Goal: Information Seeking & Learning: Find specific fact

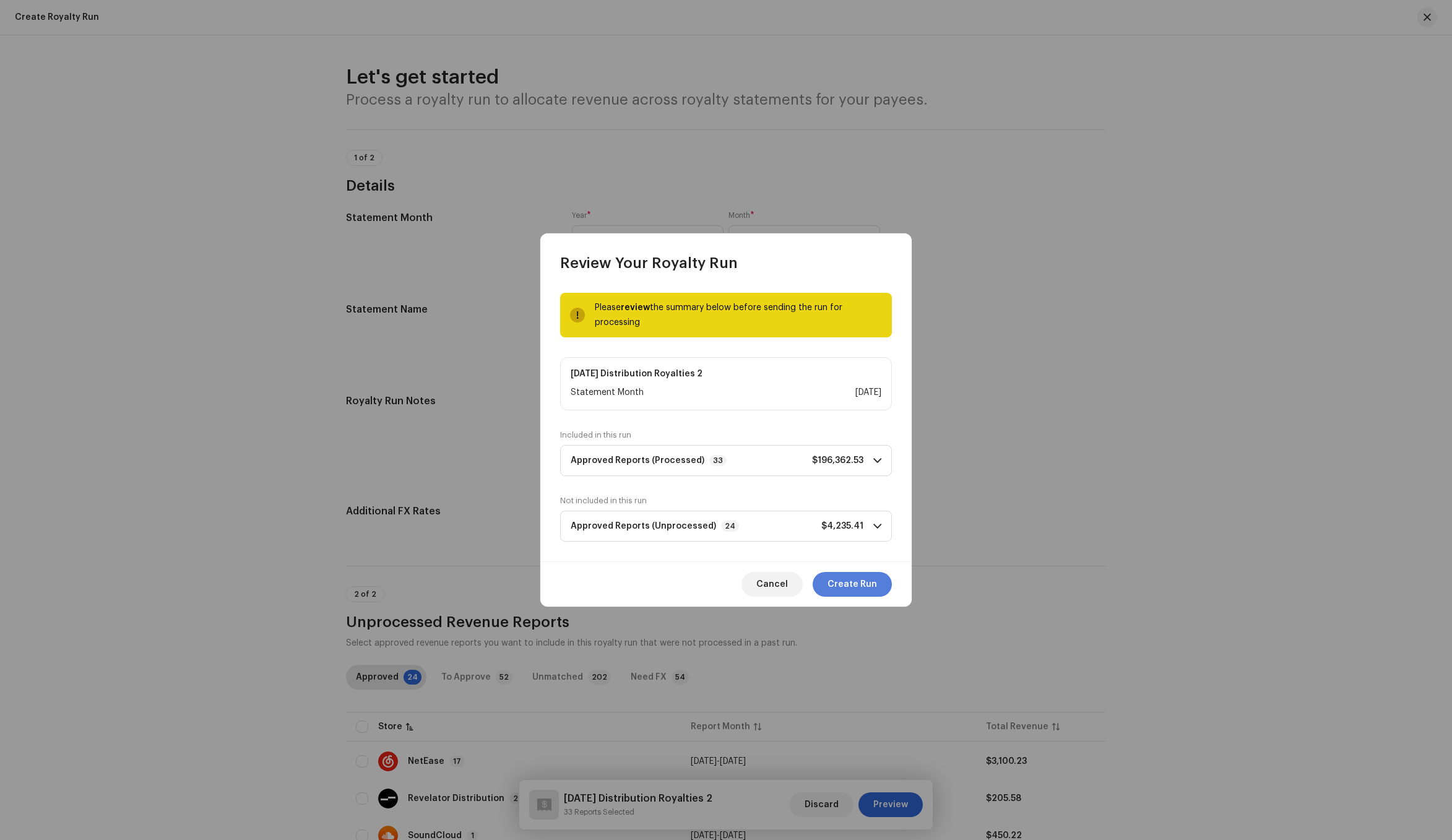
scroll to position [5364, 0]
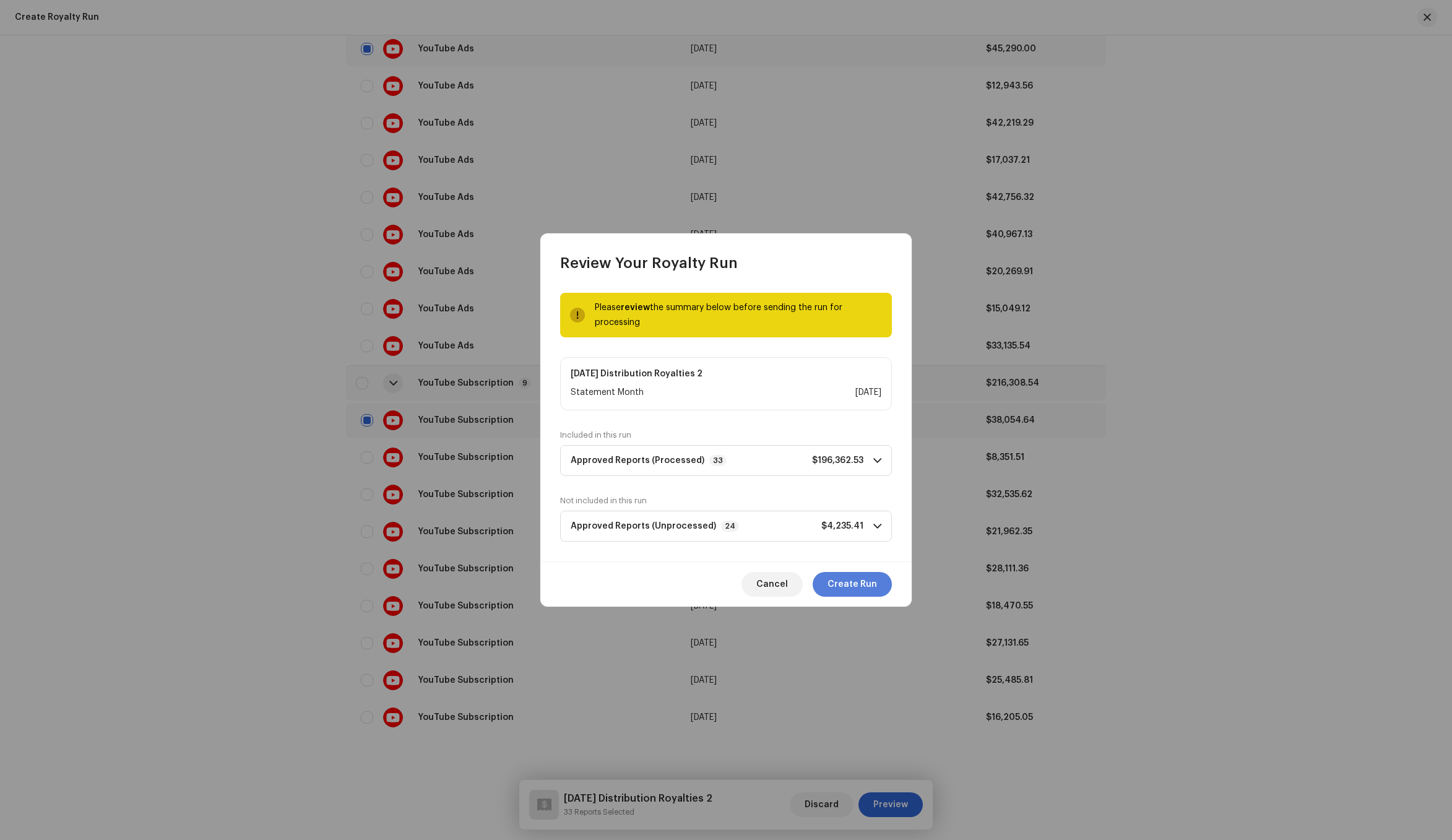
click at [861, 585] on span "Create Run" at bounding box center [853, 584] width 49 height 25
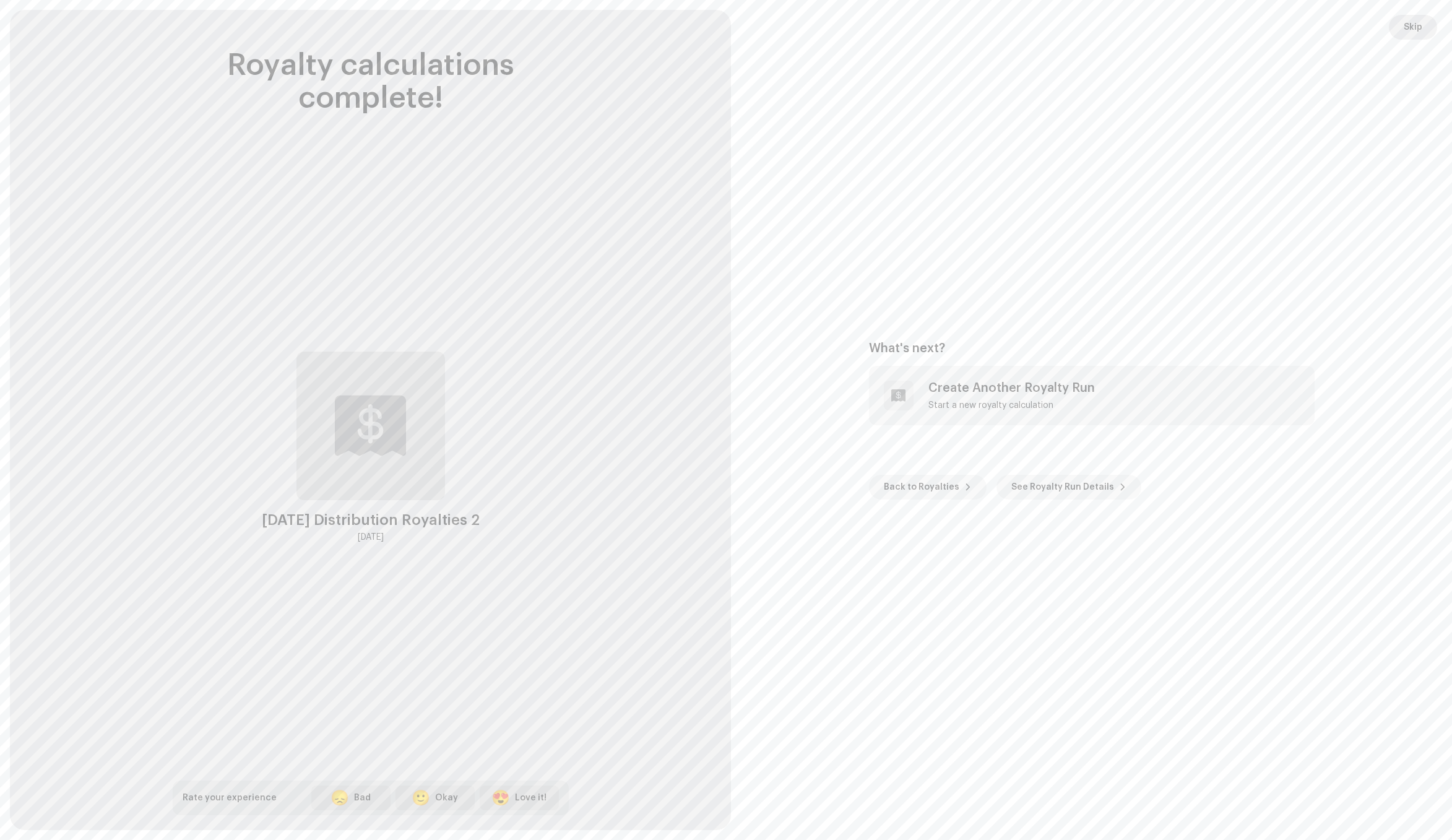
click at [1435, 26] on button "Skip" at bounding box center [1413, 27] width 49 height 25
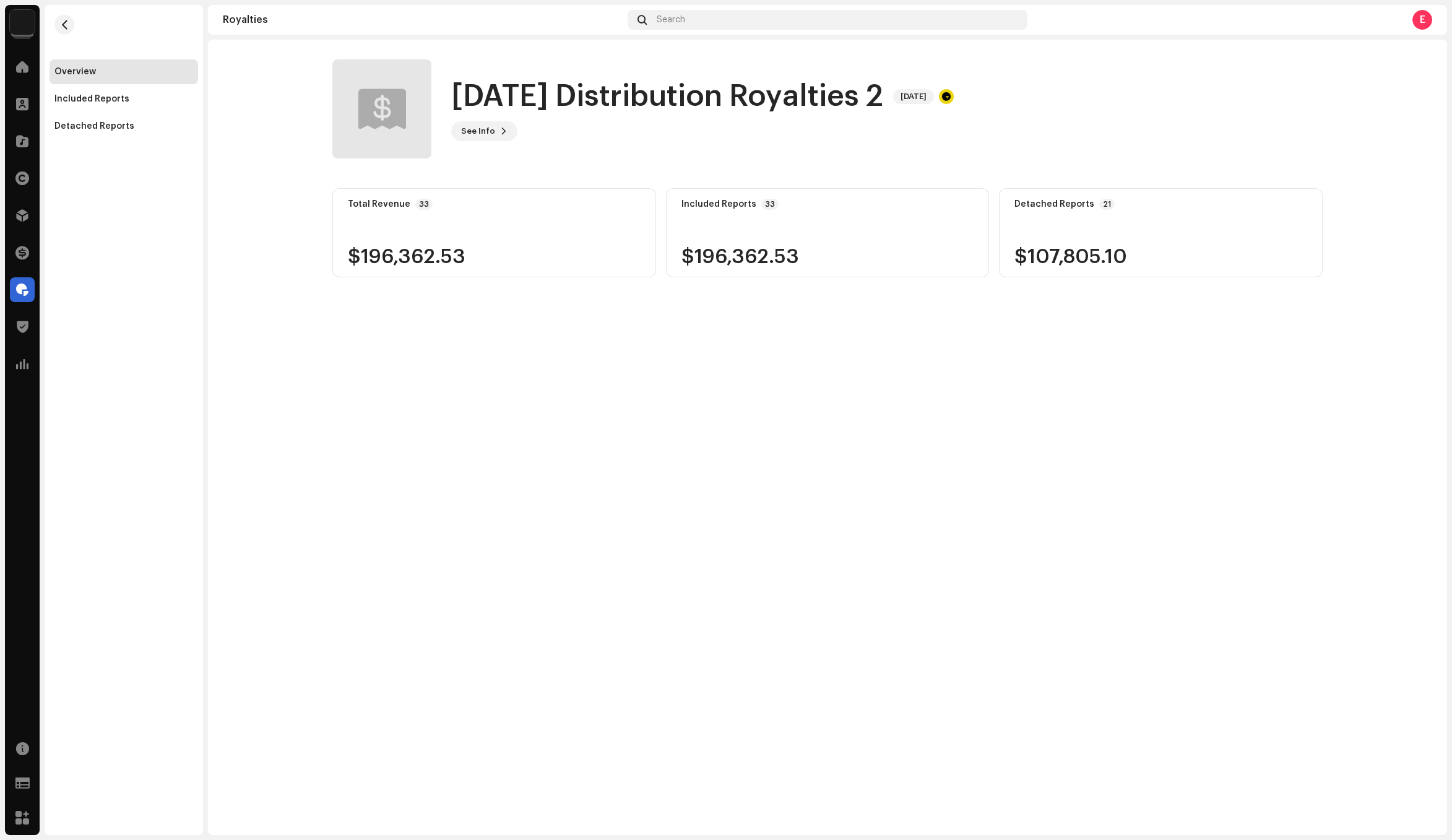
click at [94, 80] on div "Overview" at bounding box center [124, 71] width 148 height 25
click at [94, 70] on div "Overview" at bounding box center [124, 71] width 139 height 10
click at [63, 24] on span "button" at bounding box center [64, 24] width 10 height 10
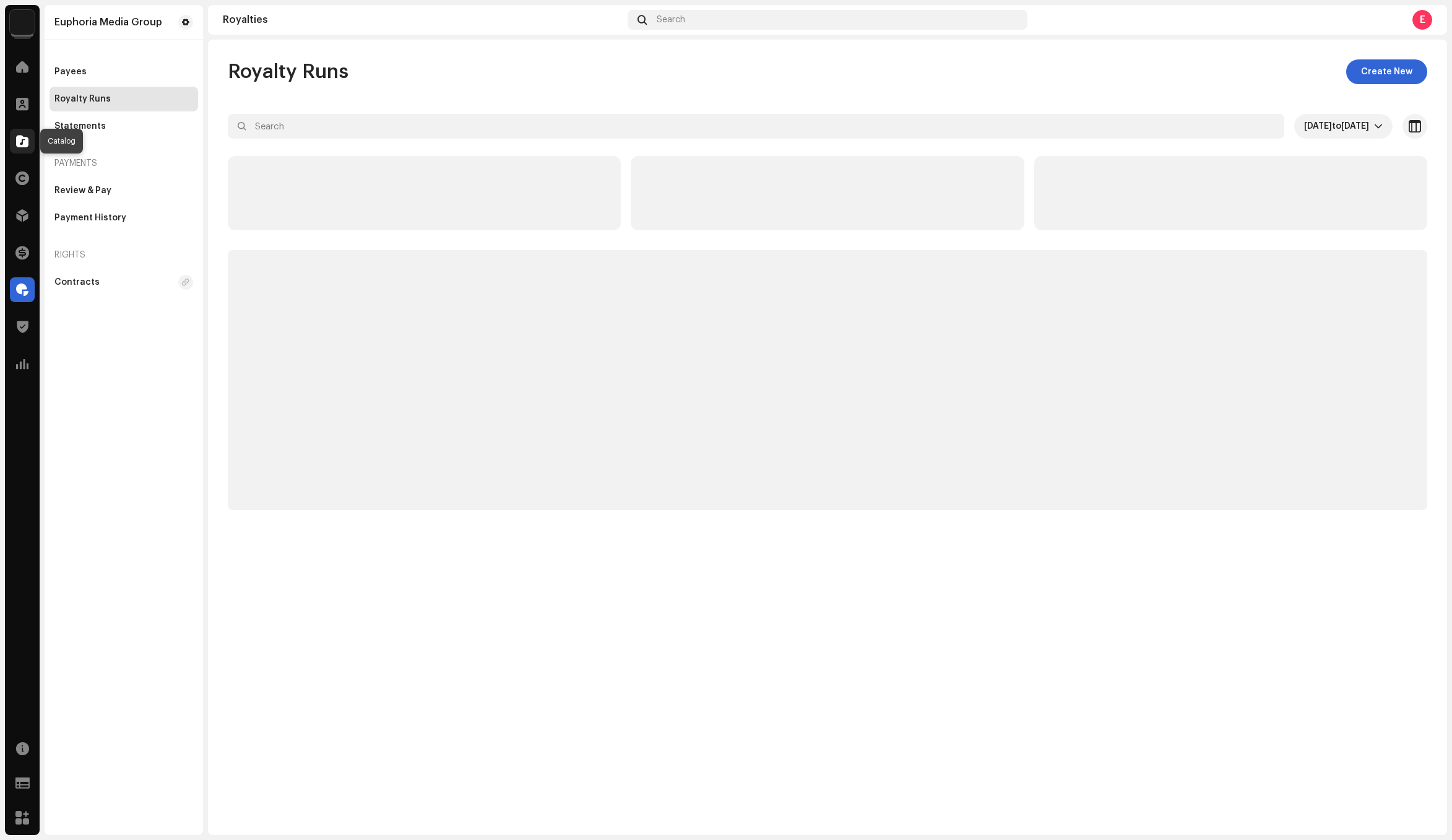
click at [24, 142] on span at bounding box center [22, 140] width 12 height 10
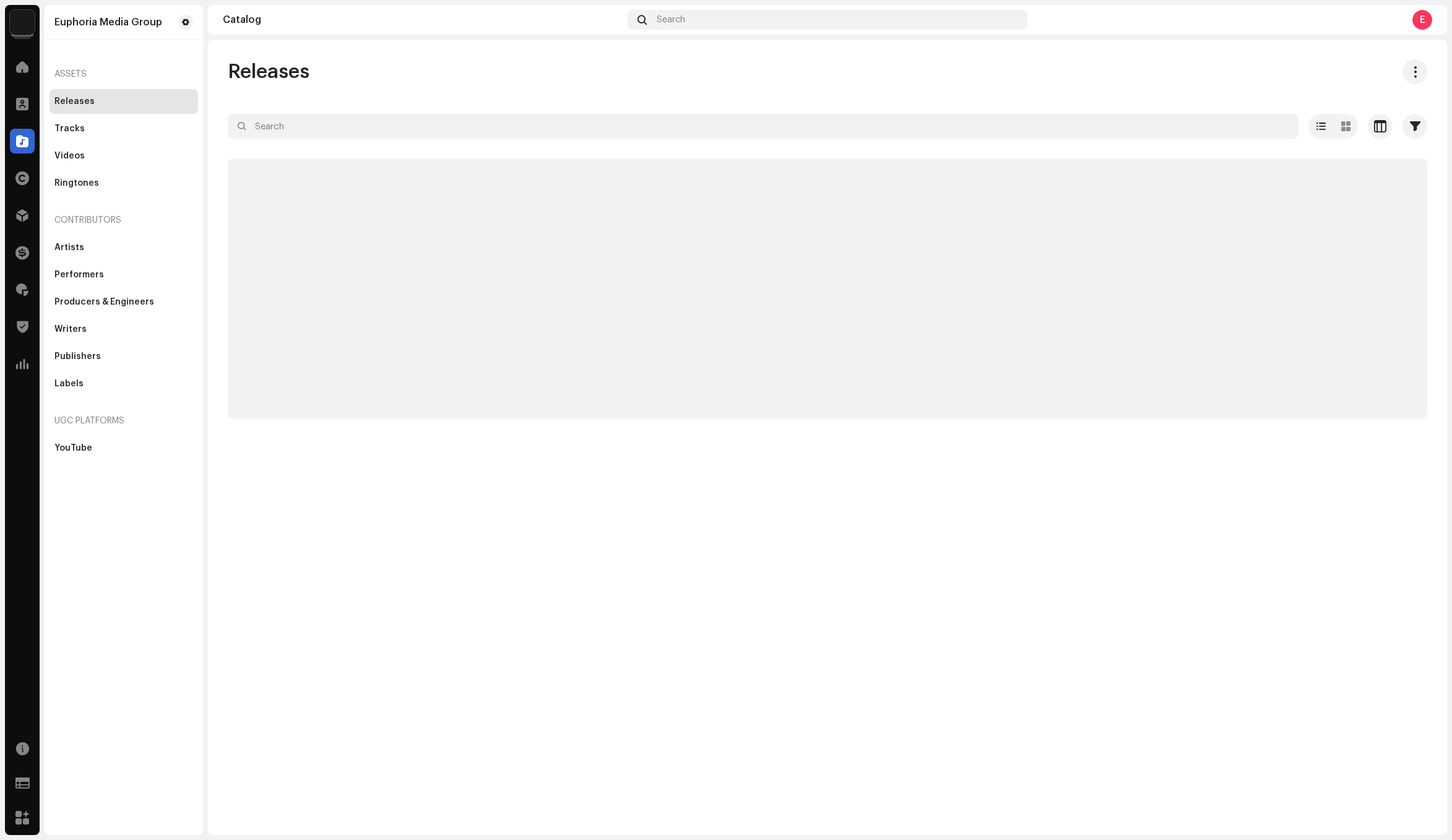
click at [36, 77] on div "Home" at bounding box center [22, 66] width 34 height 34
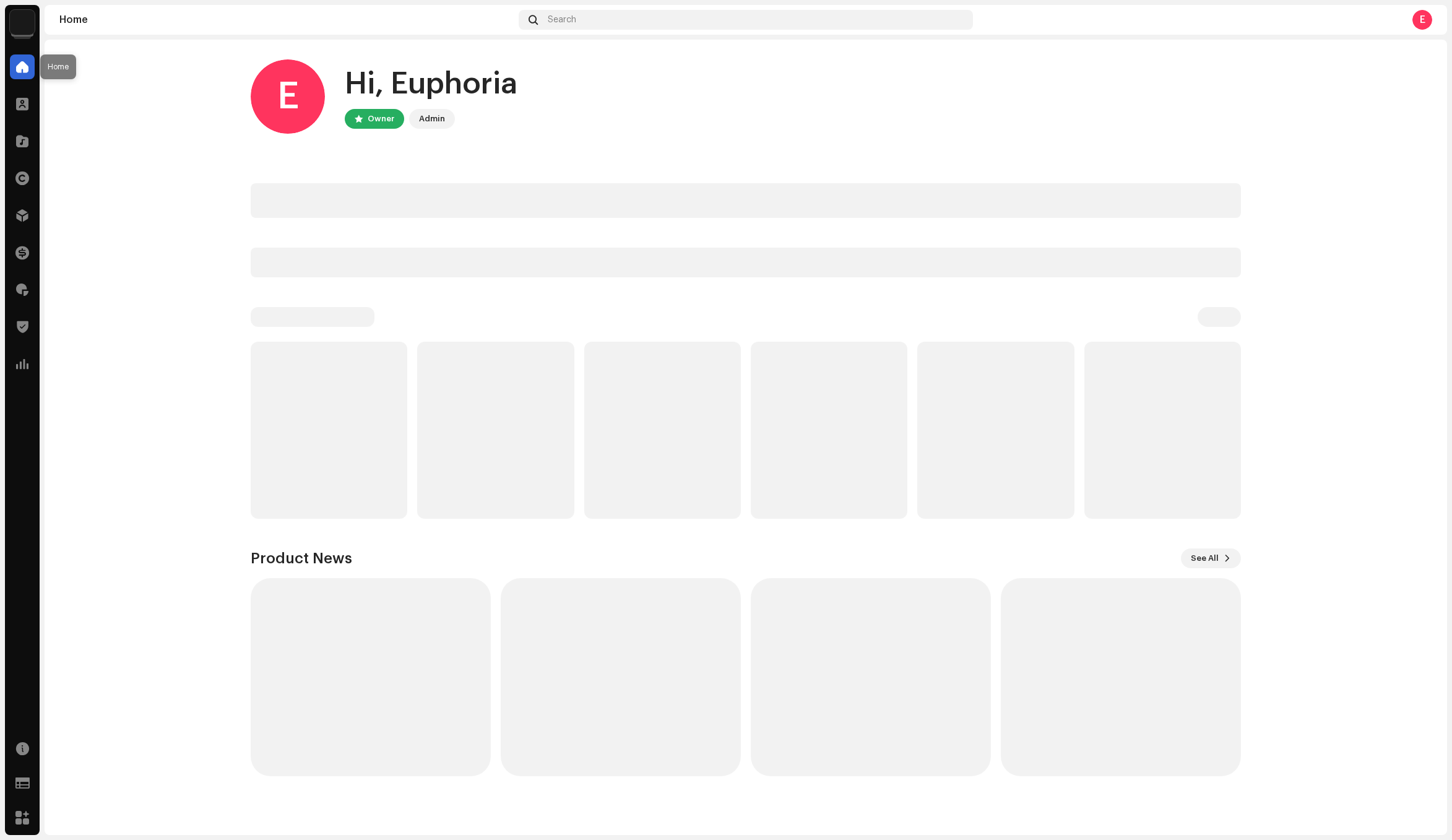
click at [32, 71] on div at bounding box center [22, 67] width 25 height 25
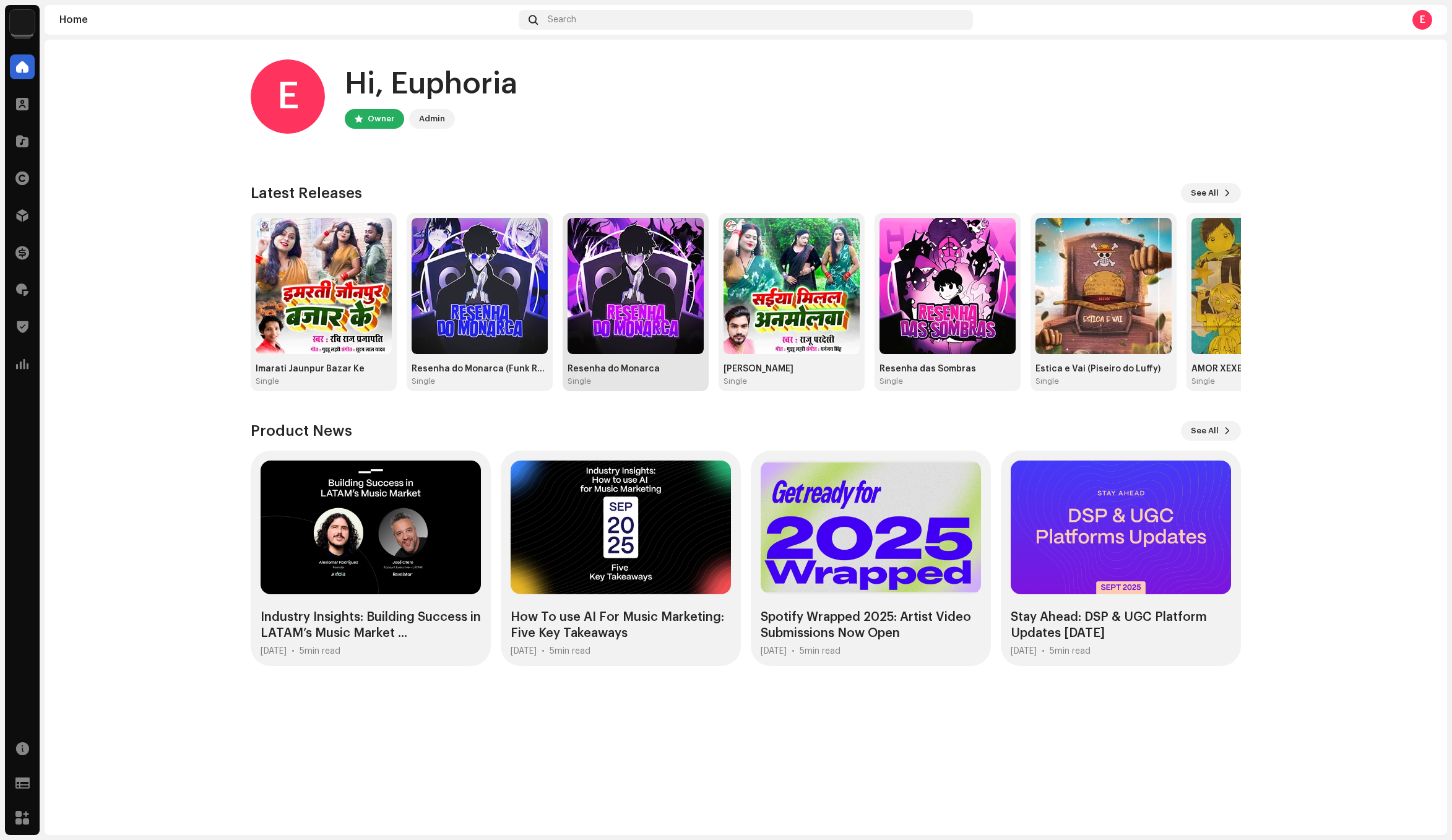
click at [620, 328] on img at bounding box center [636, 286] width 136 height 136
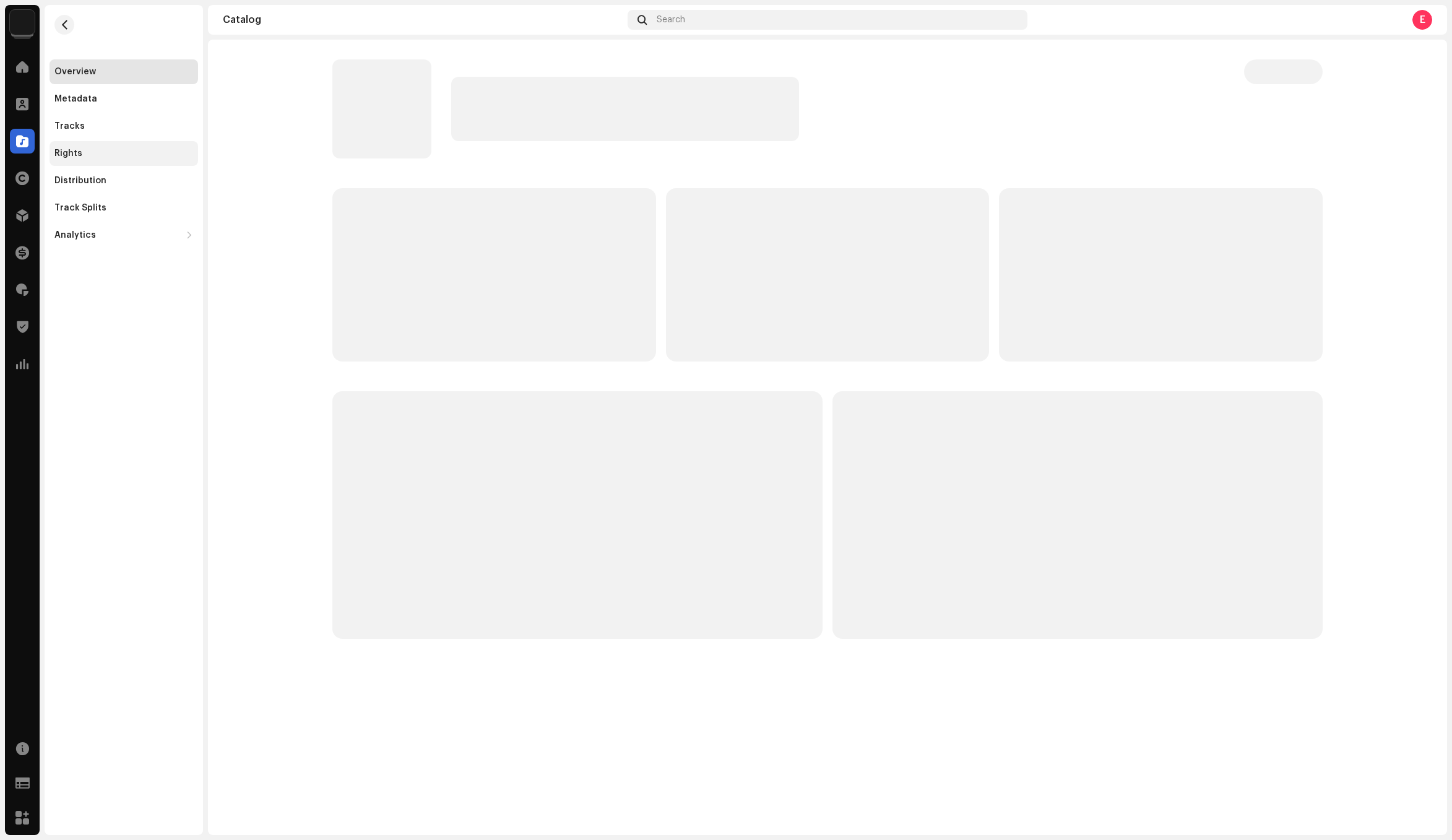
click at [120, 155] on div "Rights" at bounding box center [124, 153] width 139 height 10
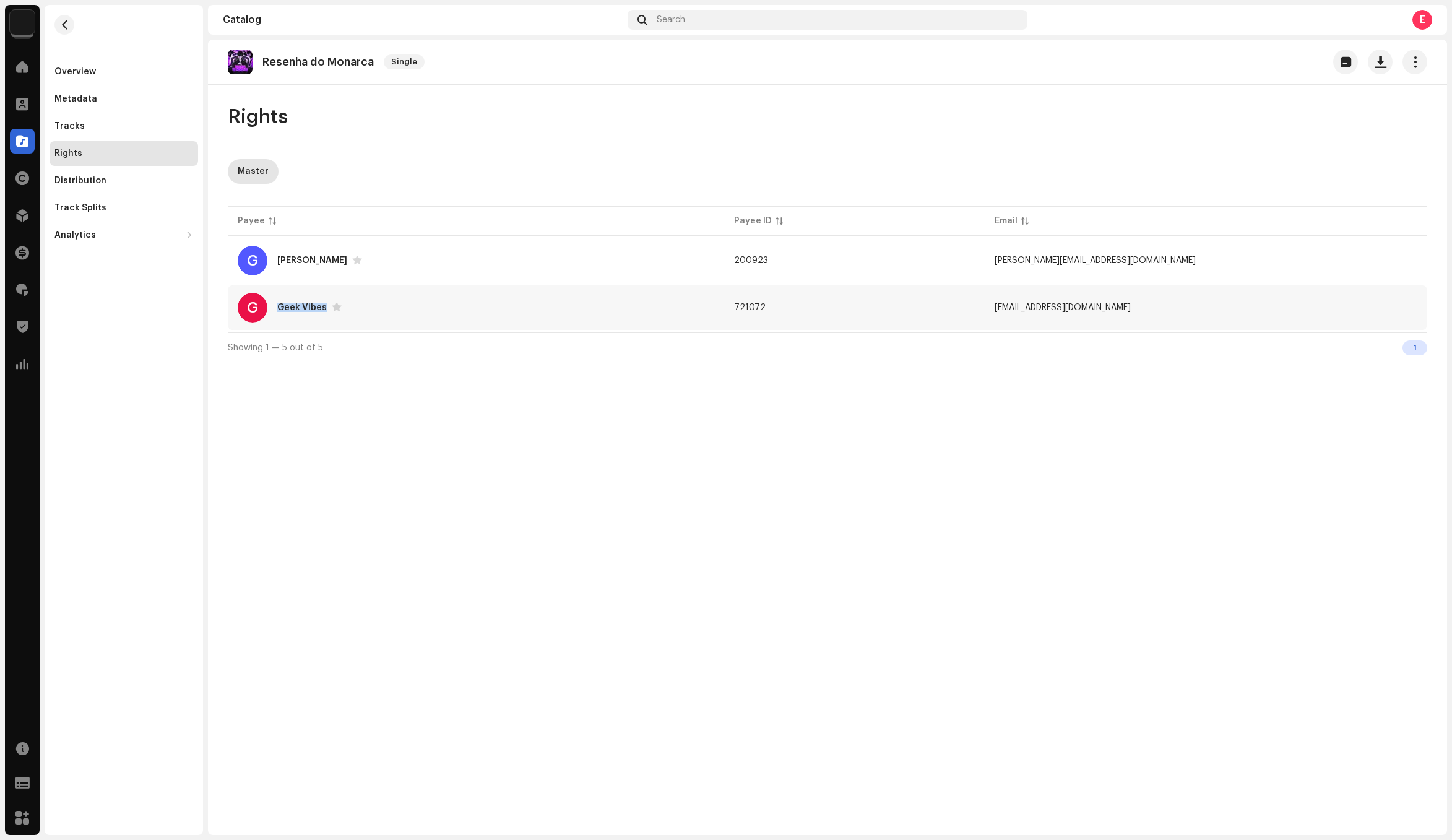
copy div "Geek Vibes"
drag, startPoint x: 326, startPoint y: 305, endPoint x: 368, endPoint y: 604, distance: 301.9
click at [368, 604] on div "Resenha do Monarca Single Rights Master Payee Payee ID Email G Gabriel Carvalho…" at bounding box center [828, 437] width 1239 height 795
click at [400, 645] on div "Resenha do Monarca Single Rights Master Payee Payee ID Email G Gabriel Carvalho…" at bounding box center [828, 437] width 1239 height 795
click at [105, 70] on div "Overview" at bounding box center [124, 71] width 139 height 10
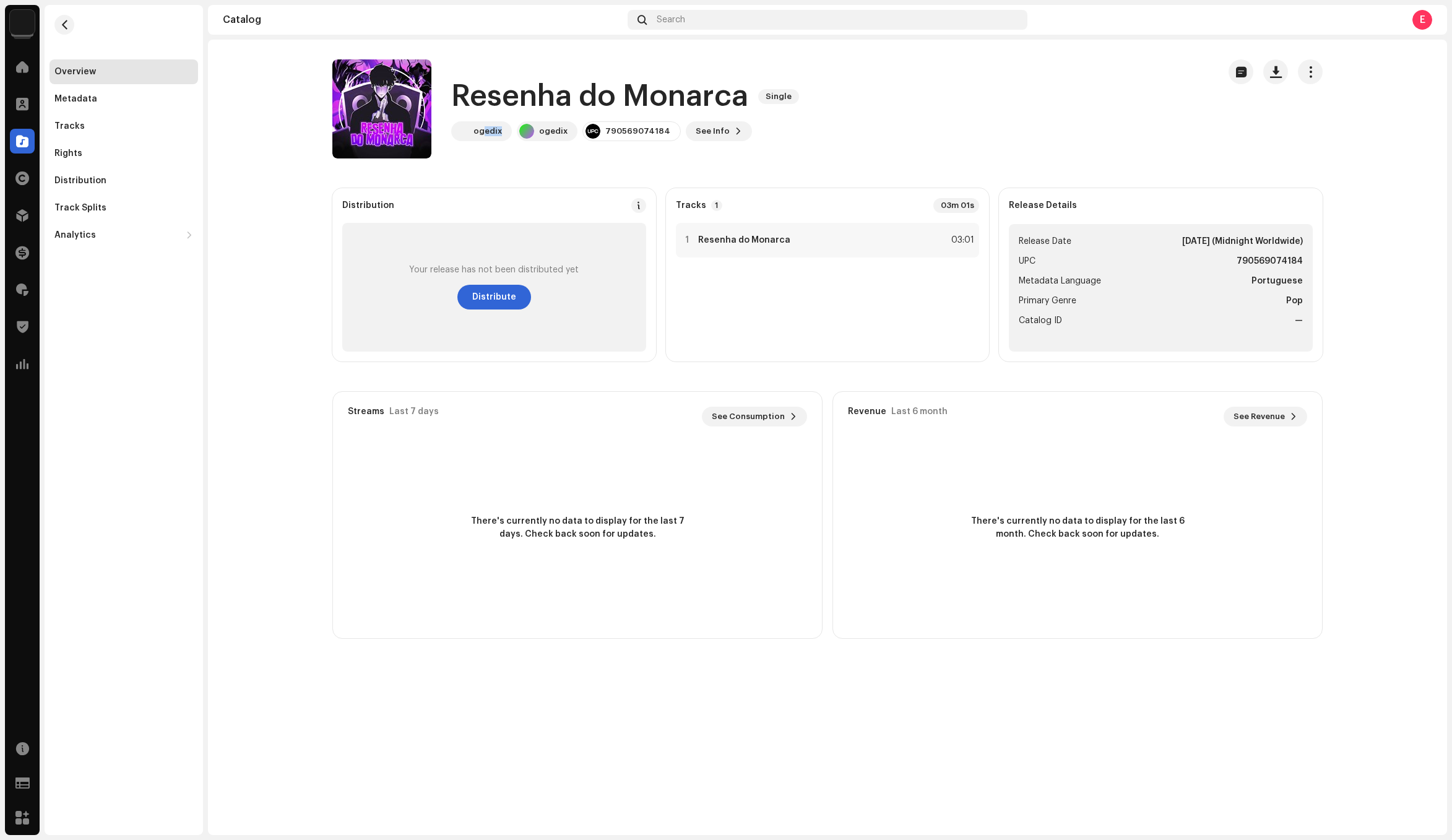
drag, startPoint x: 484, startPoint y: 132, endPoint x: 487, endPoint y: 154, distance: 22.2
click at [487, 154] on div "Resenha do Monarca Single ogedix ogedix 790569074184 See Info" at bounding box center [771, 109] width 876 height 99
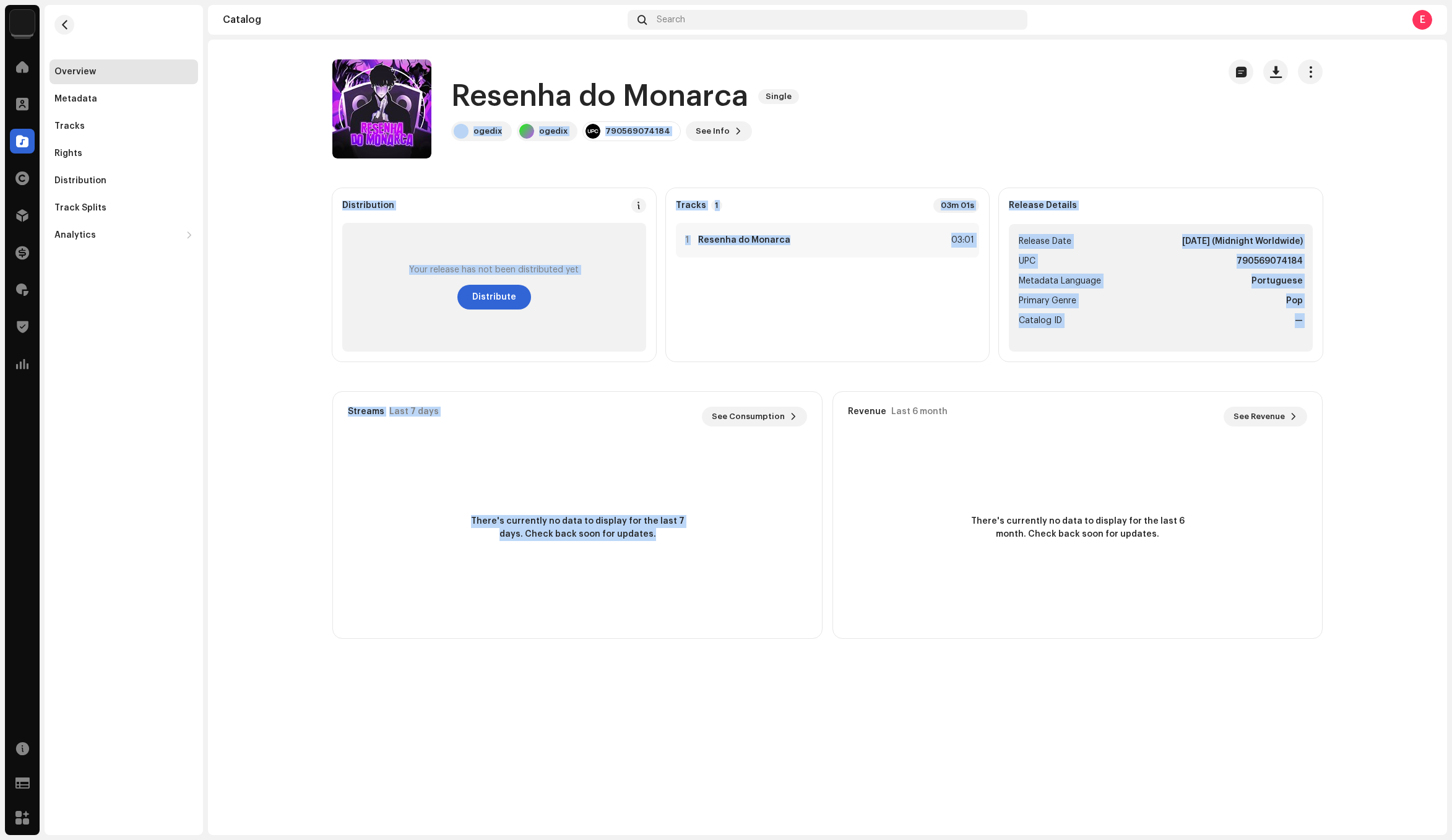
drag, startPoint x: 470, startPoint y: 130, endPoint x: 583, endPoint y: 833, distance: 712.0
click at [610, 656] on catalog-releases-details-overview "Resenha do Monarca Single Resenha do Monarca Single ogedix ogedix 790569074184 …" at bounding box center [828, 349] width 1239 height 619
click at [62, 24] on span "button" at bounding box center [64, 24] width 10 height 10
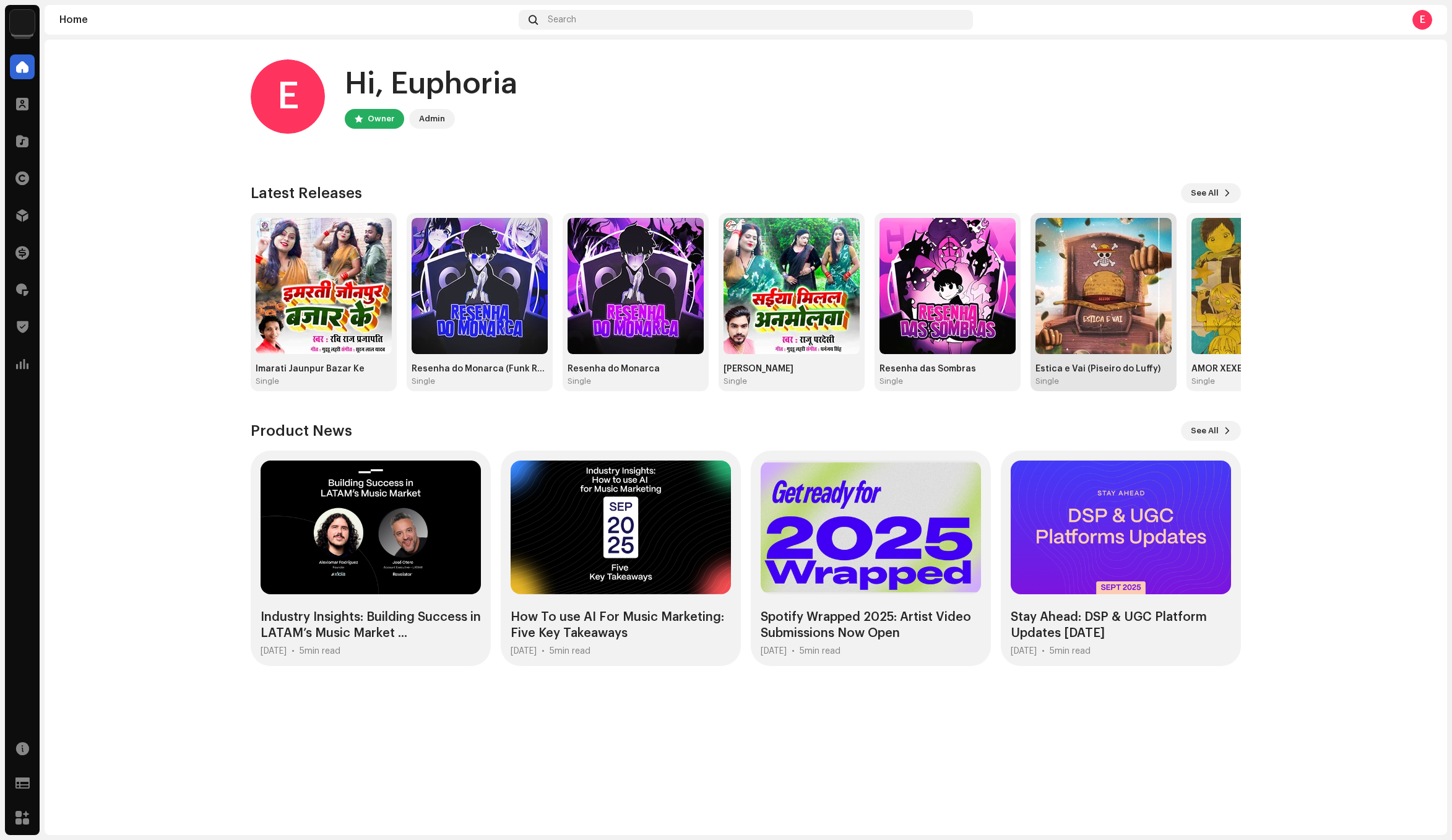
click at [1125, 287] on img at bounding box center [1103, 286] width 136 height 136
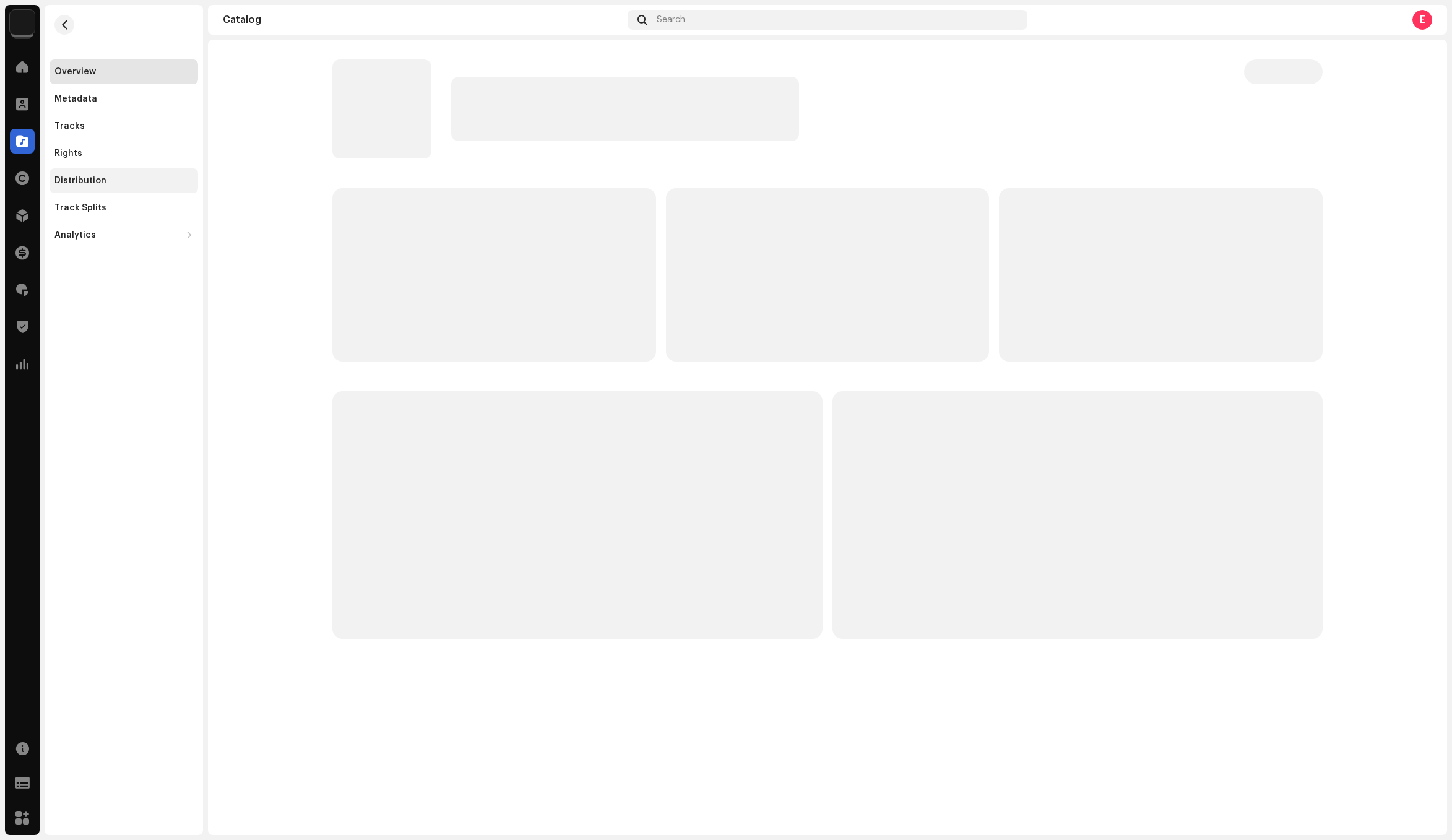
click at [116, 179] on div "Distribution" at bounding box center [124, 180] width 139 height 10
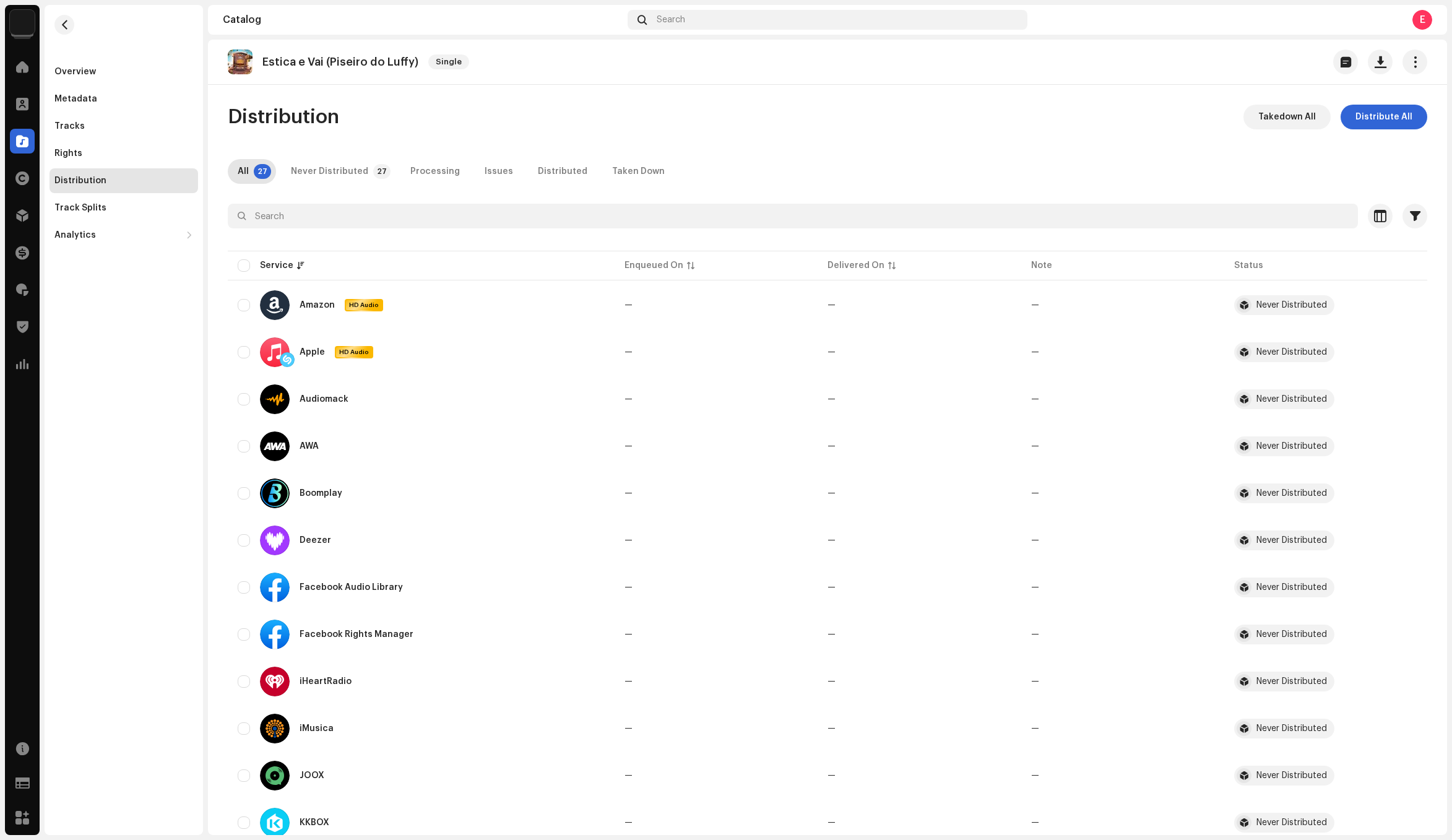
click at [142, 507] on div "Overview Metadata Tracks Rights Distribution Track Splits Analytics Consumption…" at bounding box center [124, 420] width 159 height 830
click at [69, 19] on button "button" at bounding box center [64, 25] width 19 height 19
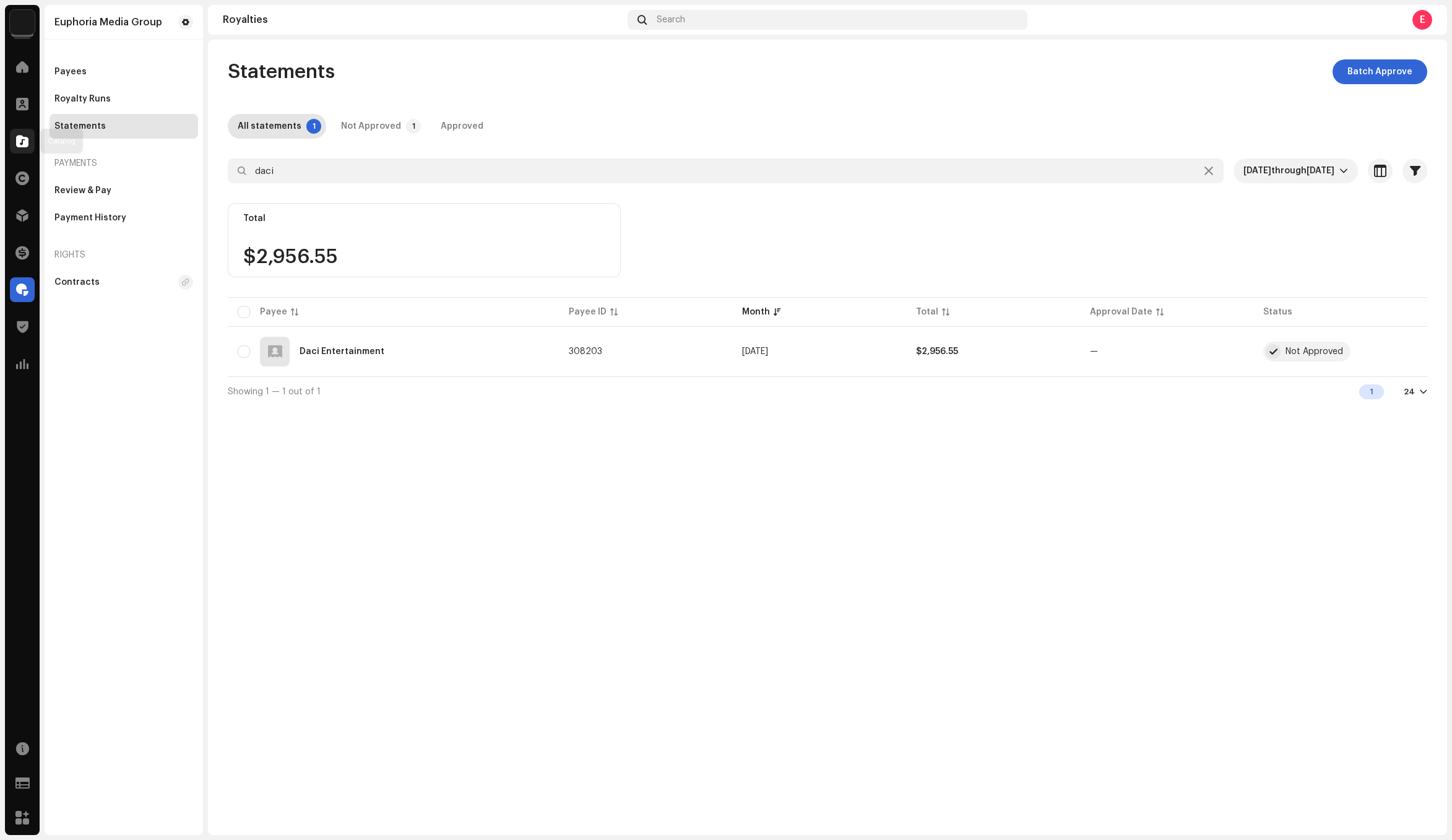
click at [30, 146] on div at bounding box center [22, 141] width 25 height 25
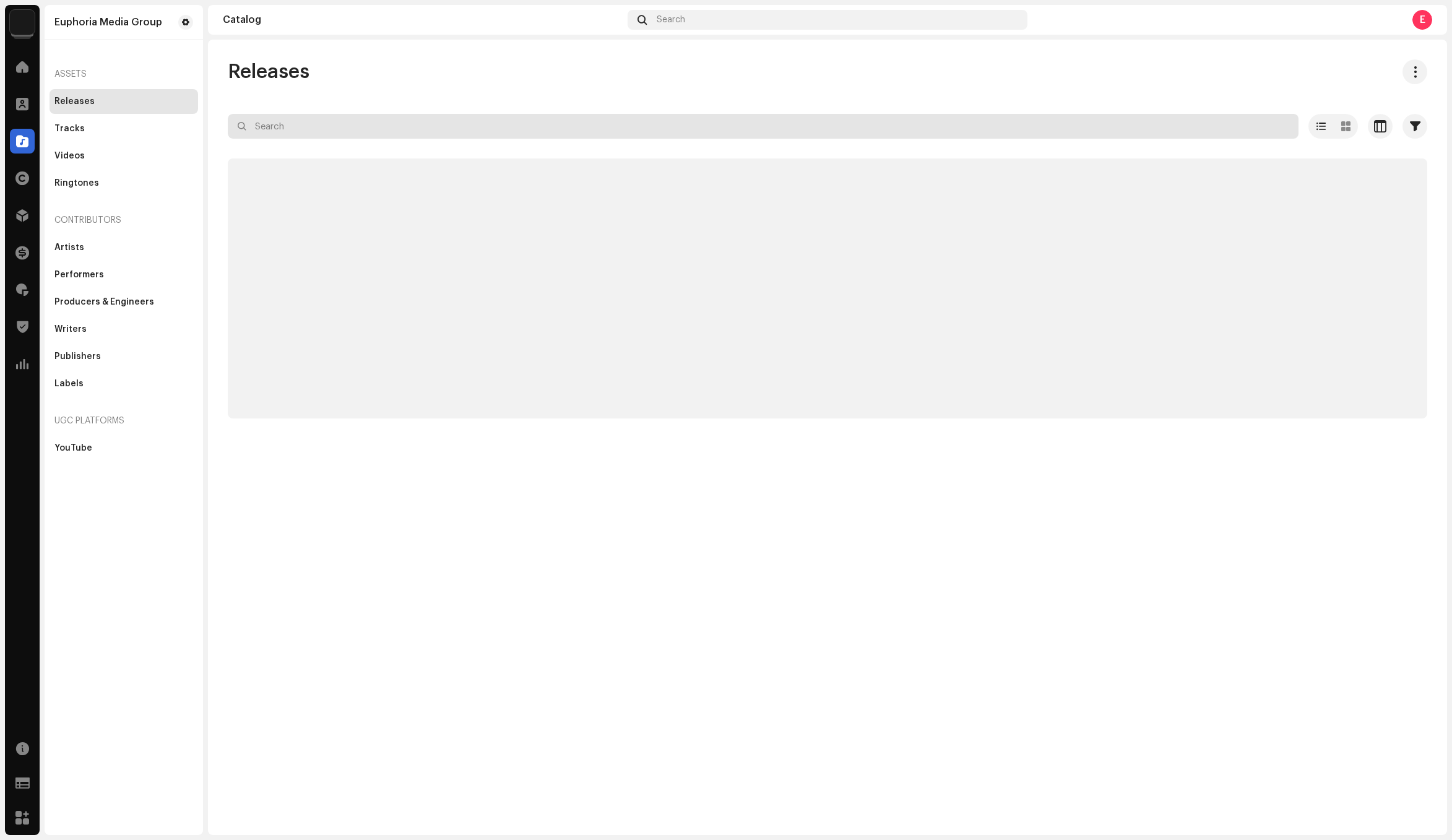
click at [334, 126] on input "text" at bounding box center [763, 126] width 1071 height 25
paste input "7316475890767"
type input "7316475890767"
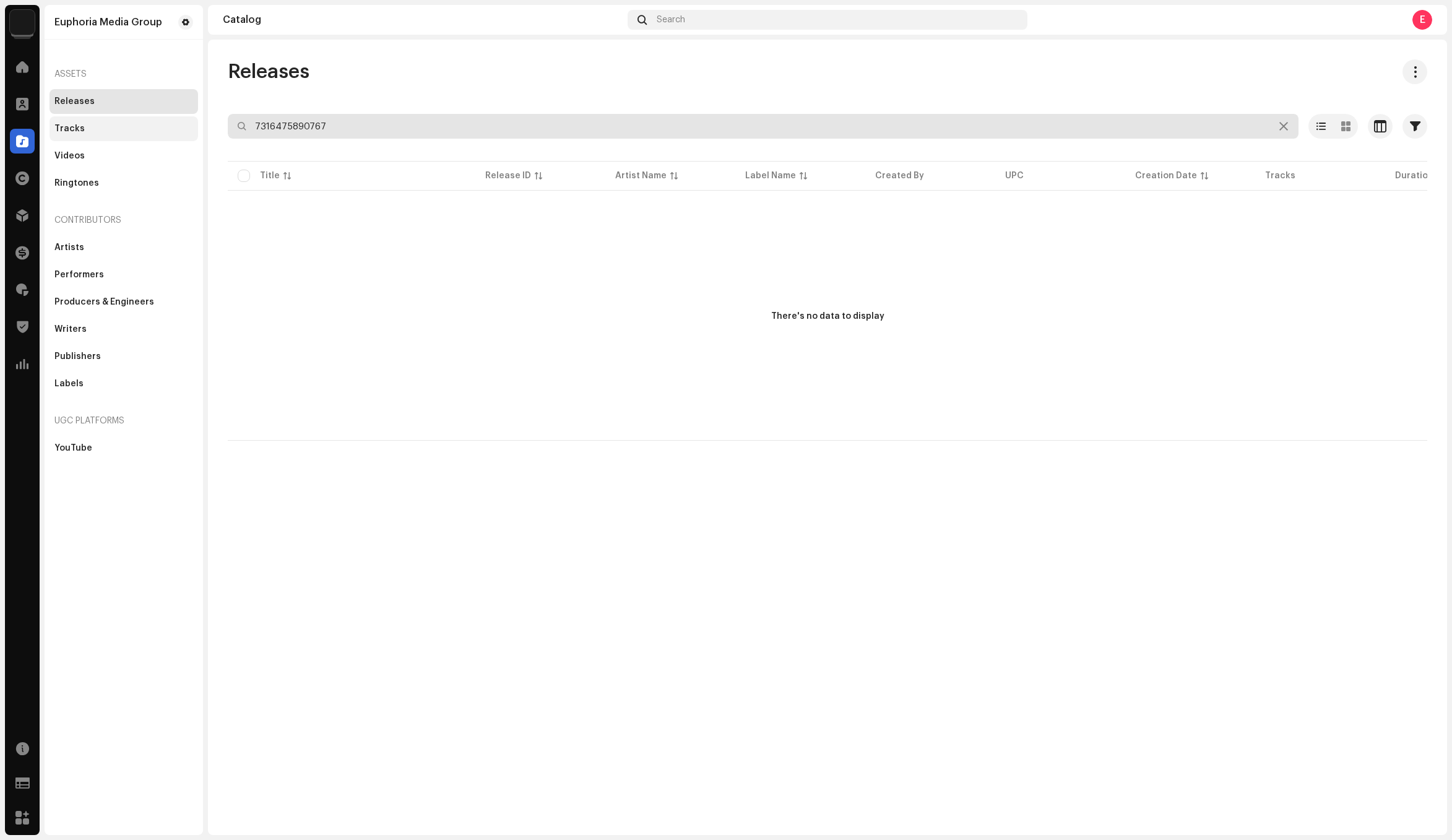
drag, startPoint x: 380, startPoint y: 132, endPoint x: 57, endPoint y: 116, distance: 323.4
click at [57, 116] on div "Euphoria Media Group Home Clients Catalog Rights Distribution Finance Royalties…" at bounding box center [726, 420] width 1452 height 840
drag, startPoint x: 353, startPoint y: 130, endPoint x: 137, endPoint y: 121, distance: 216.2
click at [137, 121] on div "Euphoria Media Group Home Clients Catalog Rights Distribution Finance Royalties…" at bounding box center [726, 420] width 1452 height 840
paste input "text"
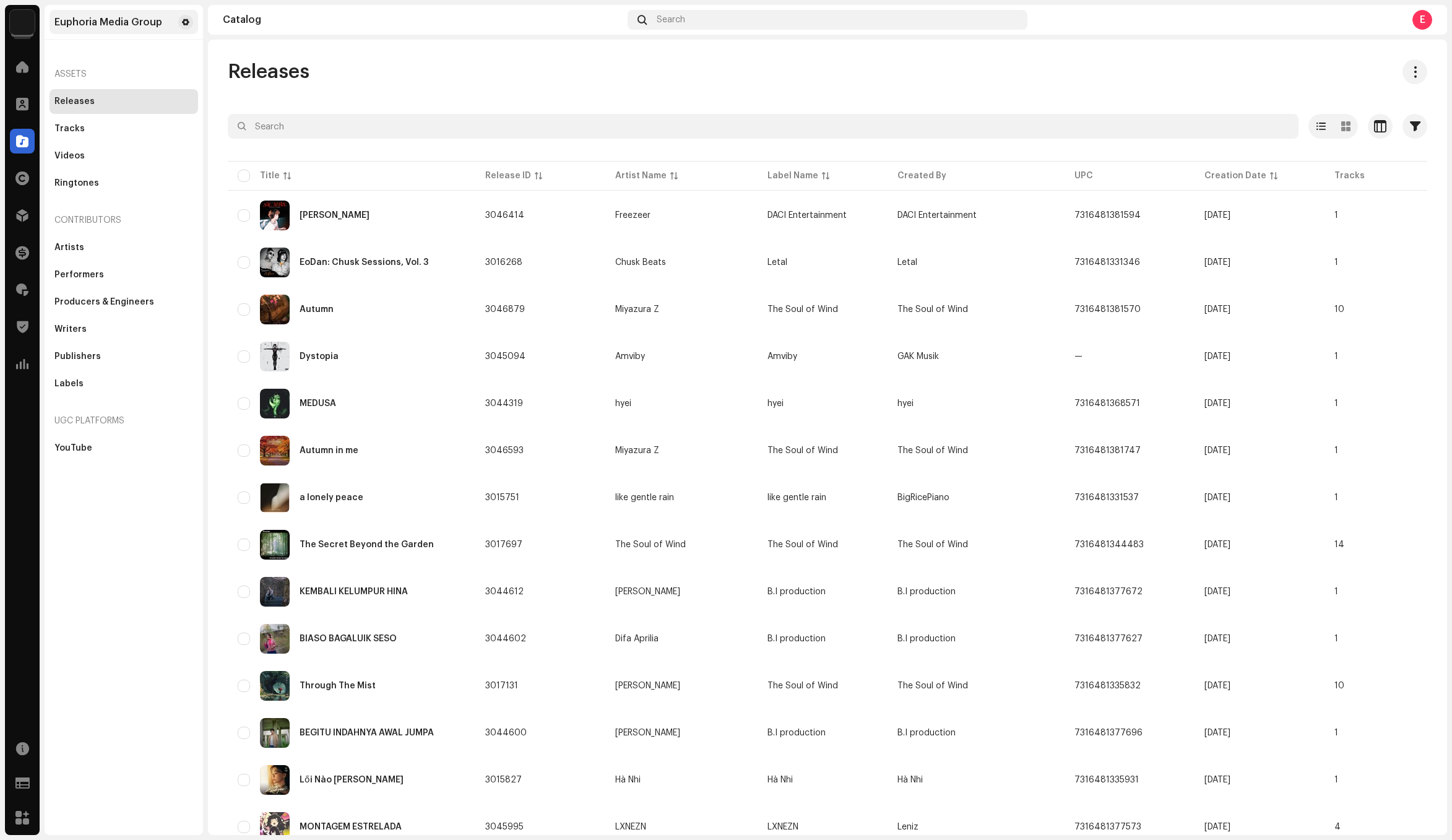
click at [114, 29] on div "Euphoria Media Group" at bounding box center [124, 21] width 148 height 24
